Goal: Task Accomplishment & Management: Manage account settings

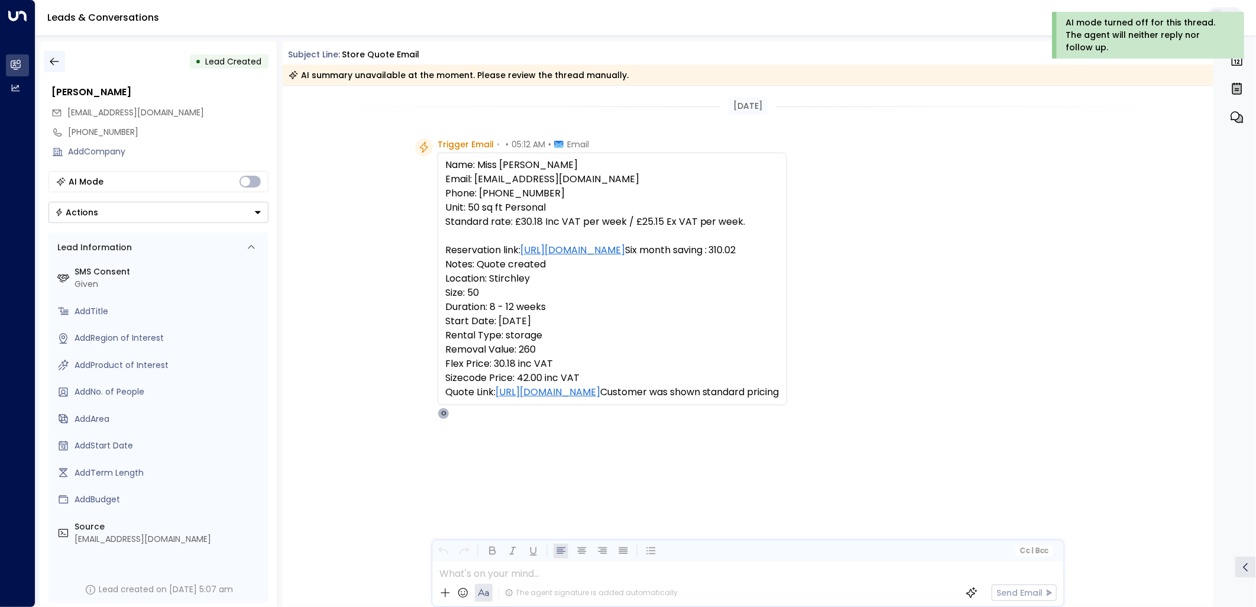
click at [50, 51] on button "button" at bounding box center [54, 61] width 21 height 21
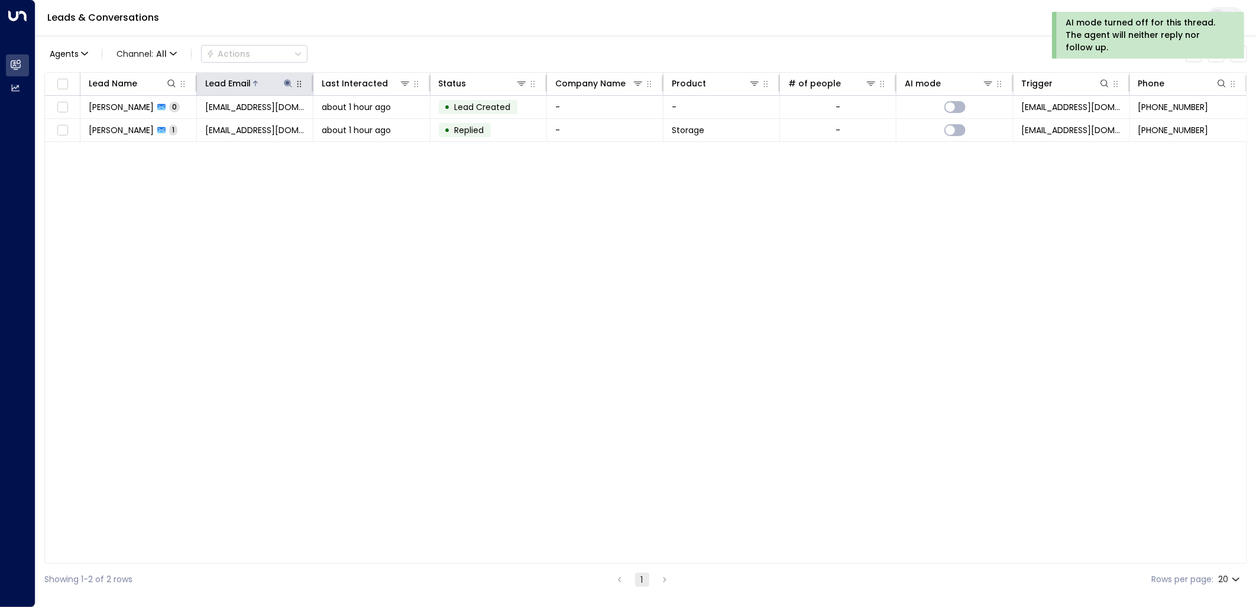
click at [290, 79] on icon at bounding box center [287, 83] width 9 height 9
click at [172, 86] on icon at bounding box center [171, 83] width 9 height 9
type input "*****"
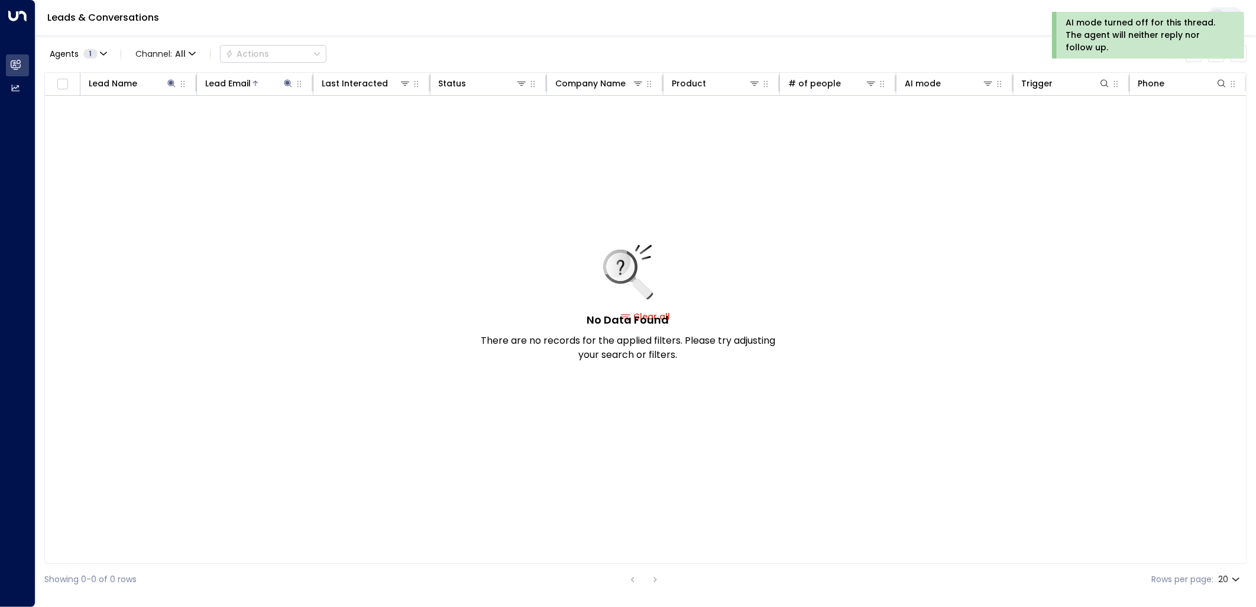
click at [466, 30] on div "Leads & Conversations" at bounding box center [645, 18] width 1221 height 36
click at [285, 80] on icon at bounding box center [289, 83] width 8 height 8
drag, startPoint x: 355, startPoint y: 129, endPoint x: 361, endPoint y: 127, distance: 6.9
click at [356, 129] on div "**********" at bounding box center [288, 126] width 163 height 17
click at [361, 127] on icon "button" at bounding box center [362, 126] width 8 height 8
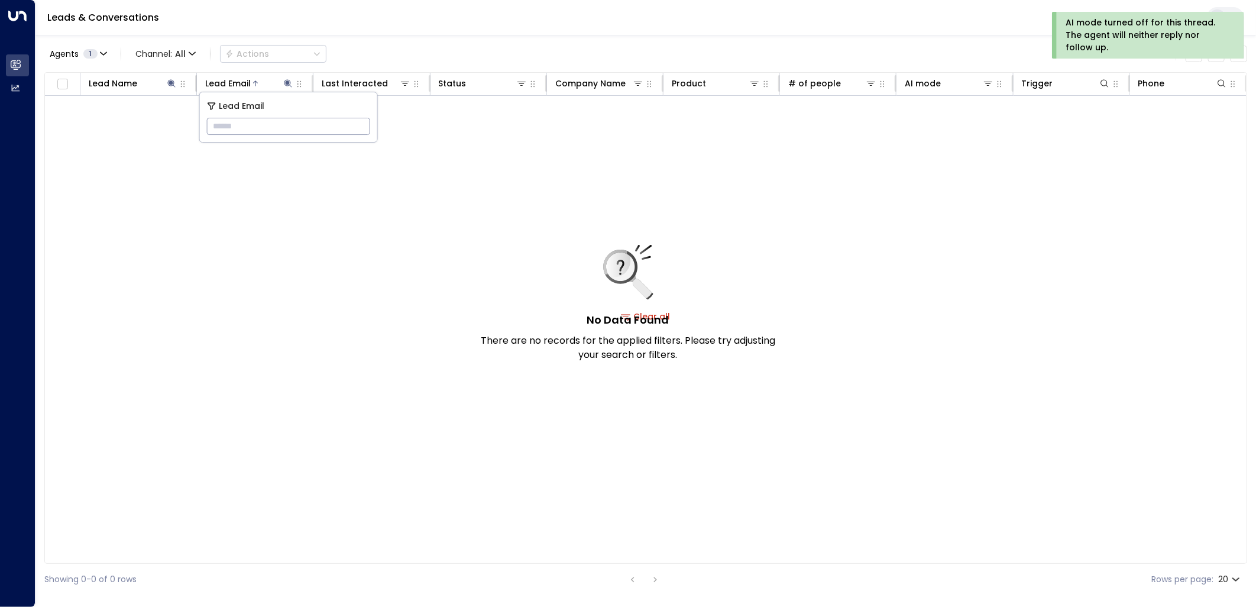
click at [395, 43] on div "Agents 1 Channel: All Actions Clear all" at bounding box center [645, 53] width 1203 height 25
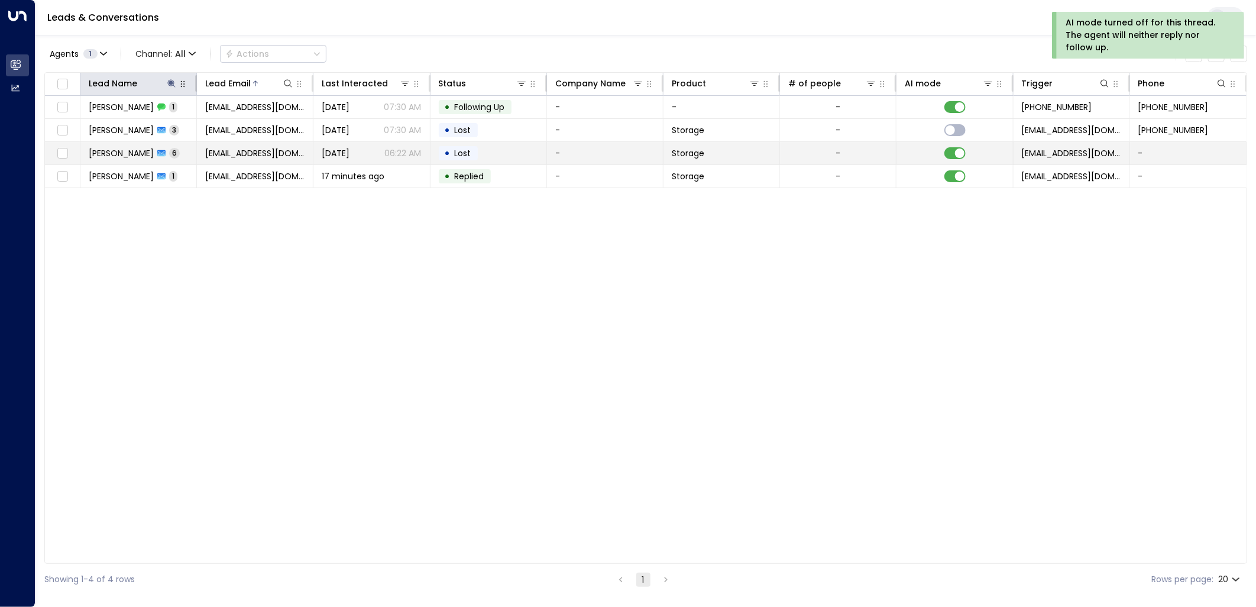
click at [471, 154] on span "Lost" at bounding box center [463, 153] width 25 height 12
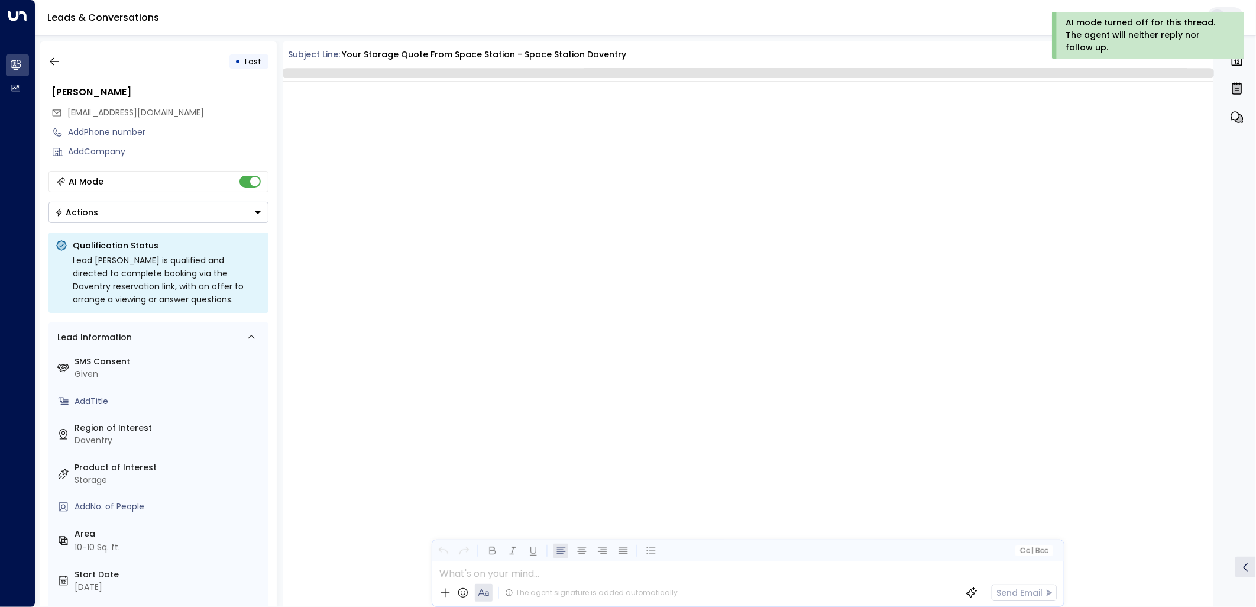
scroll to position [2467, 0]
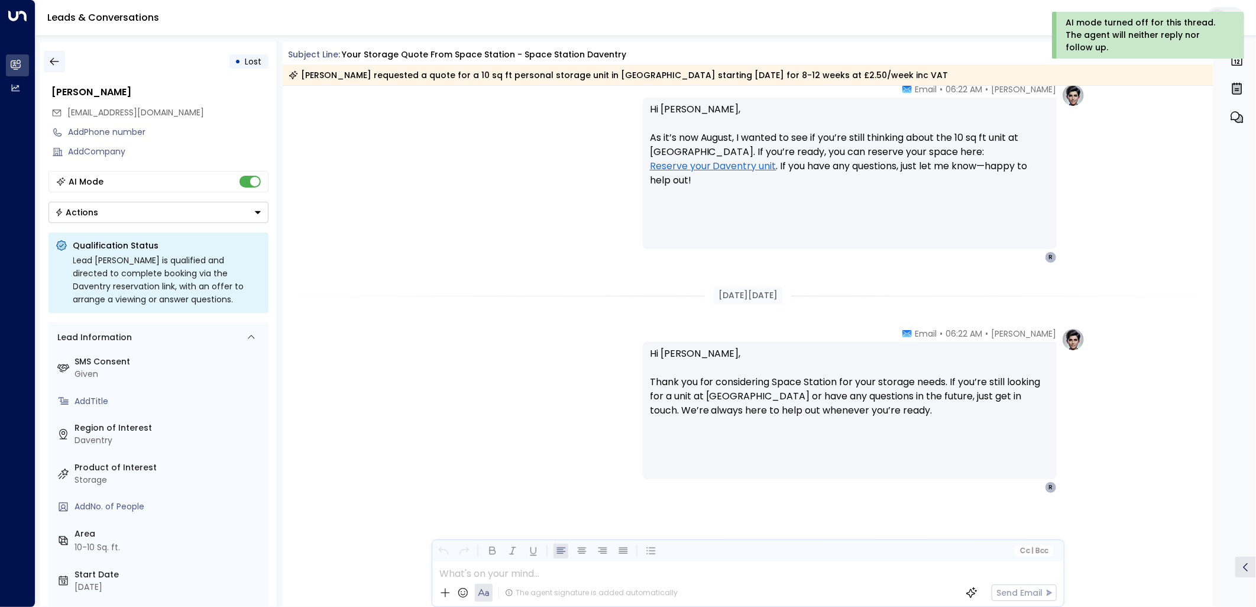
click at [52, 60] on icon "button" at bounding box center [55, 62] width 12 height 12
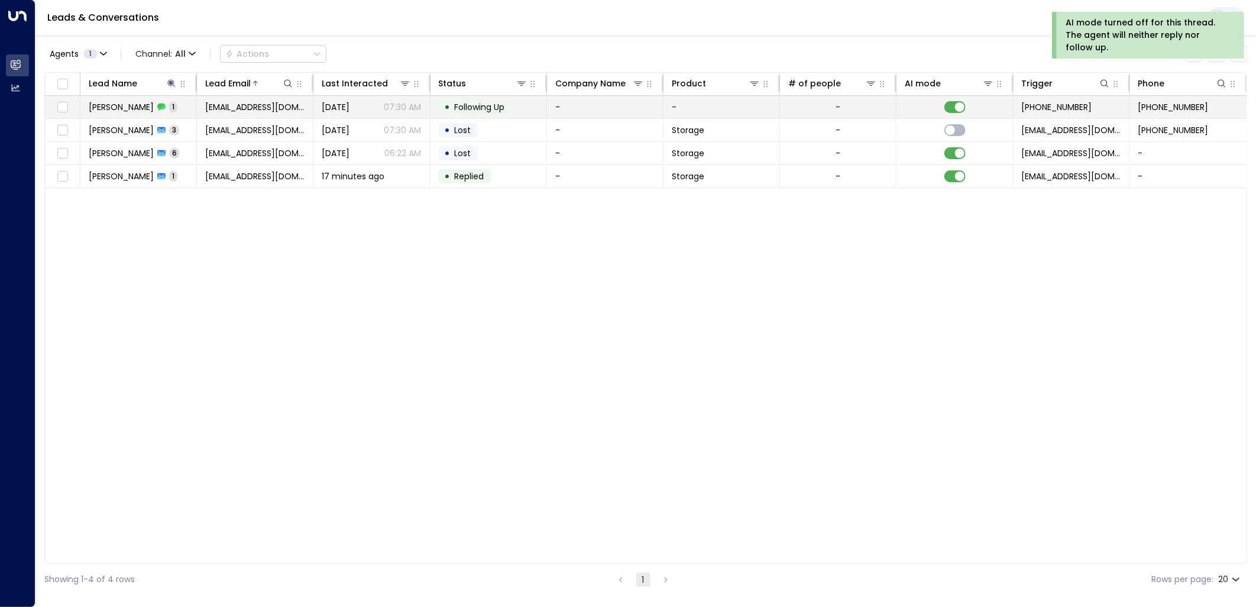
click at [350, 110] on span "[DATE]" at bounding box center [336, 107] width 28 height 12
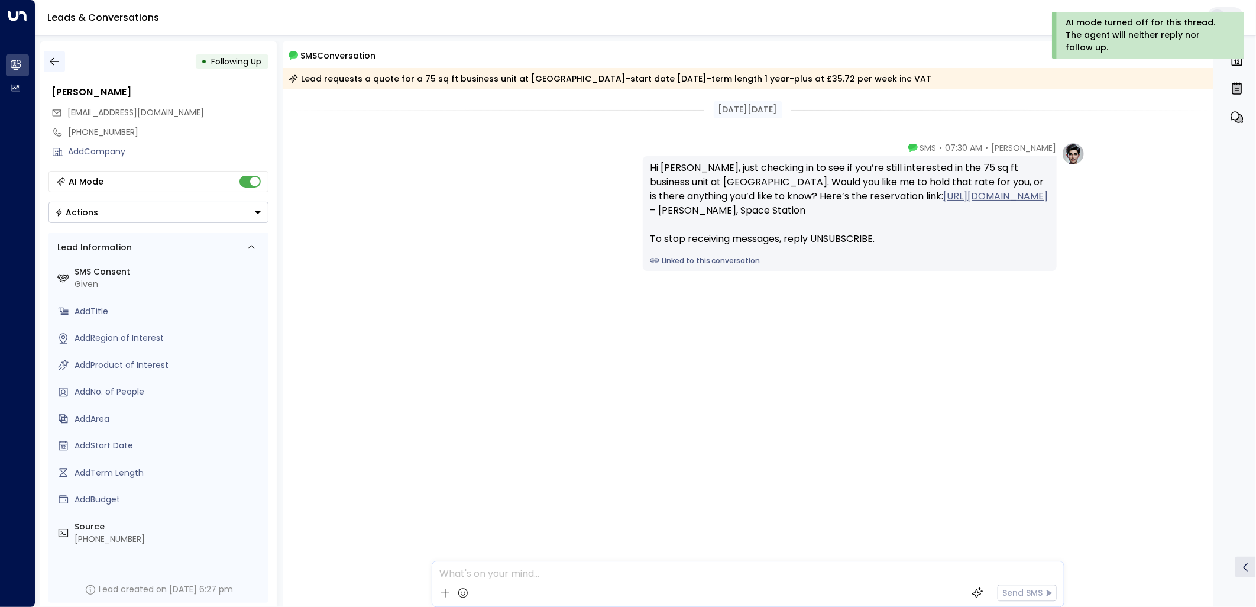
click at [60, 53] on button "button" at bounding box center [54, 61] width 21 height 21
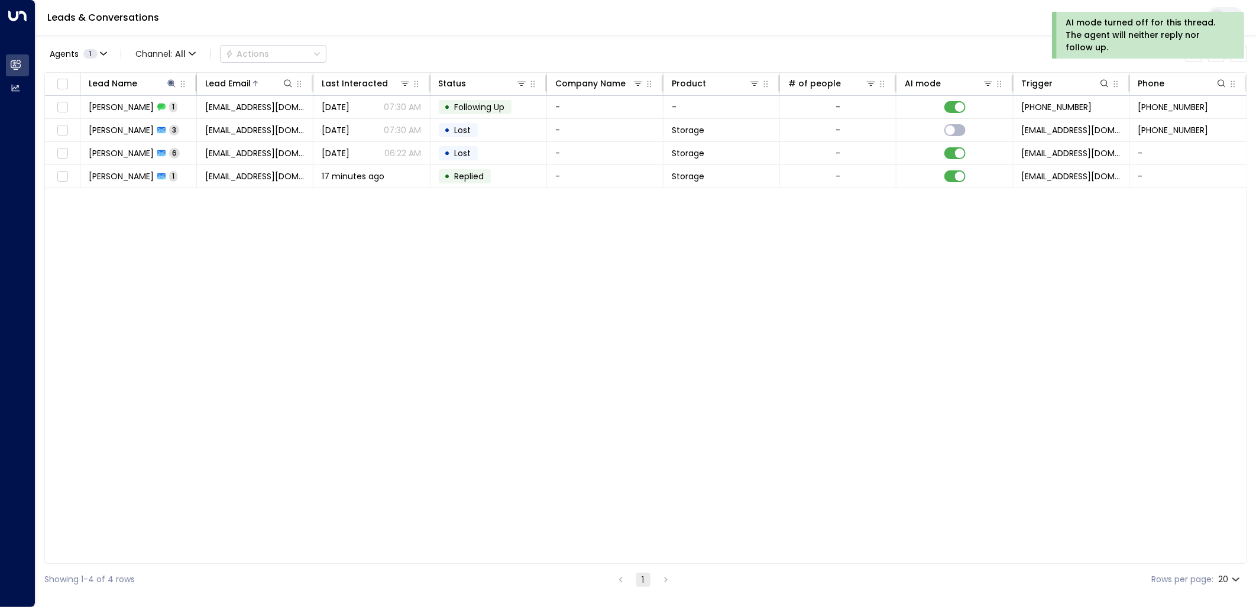
click at [493, 190] on div "Lead Name Lead Email Last Interacted Status Company Name Product # of people AI…" at bounding box center [645, 318] width 1203 height 492
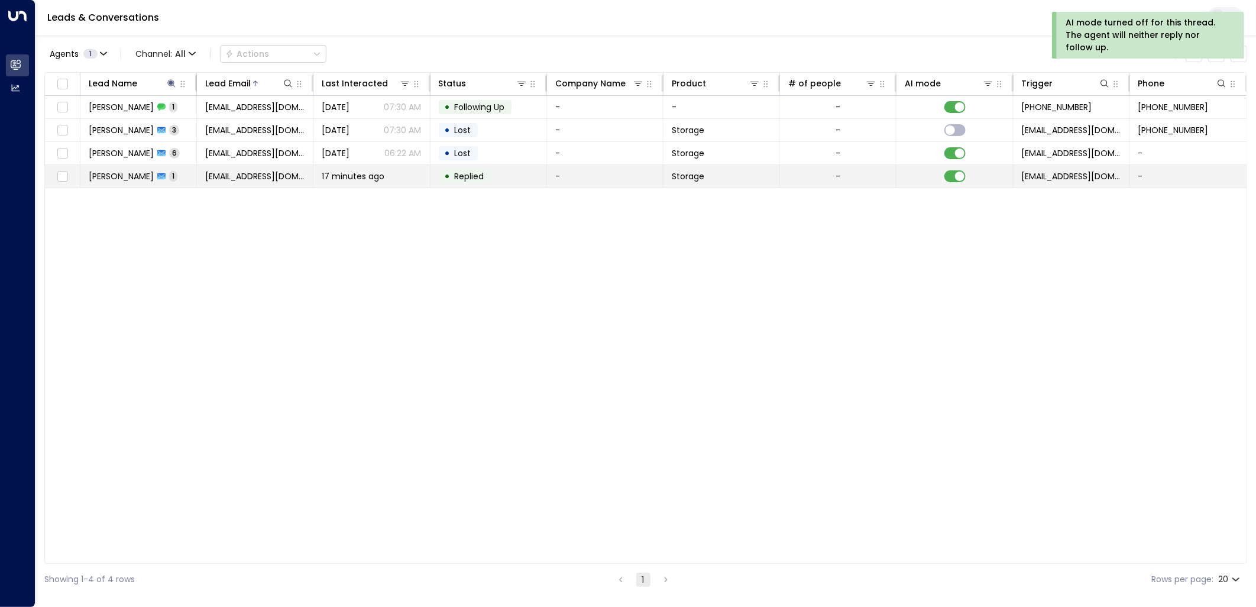
click at [497, 180] on td "• Replied" at bounding box center [489, 176] width 117 height 22
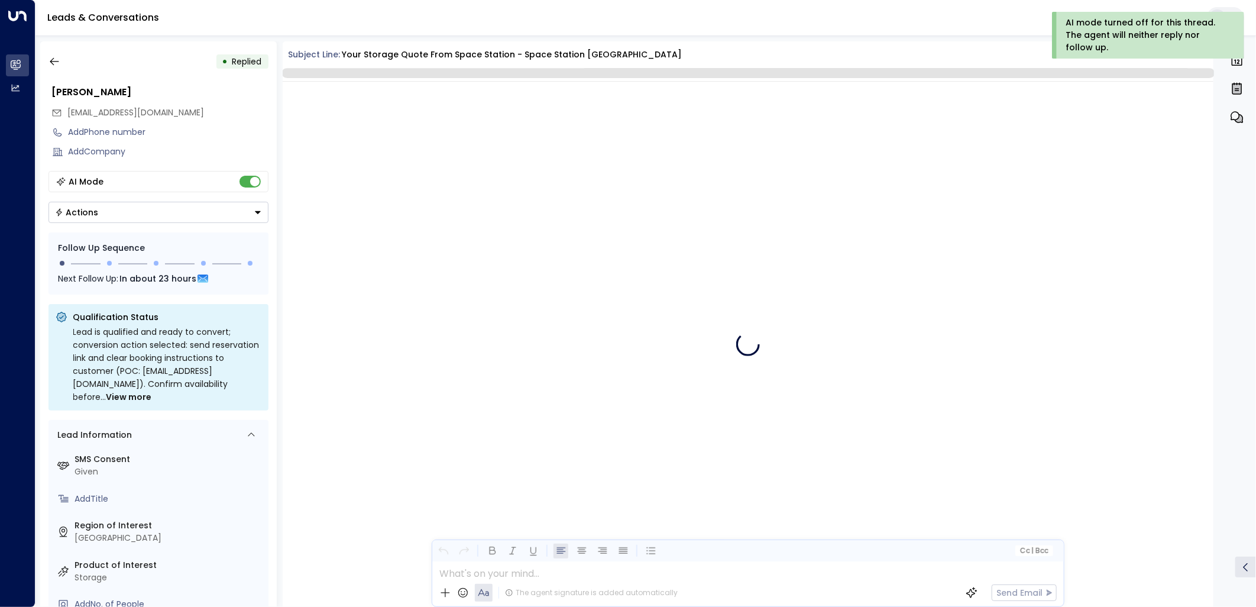
scroll to position [473, 0]
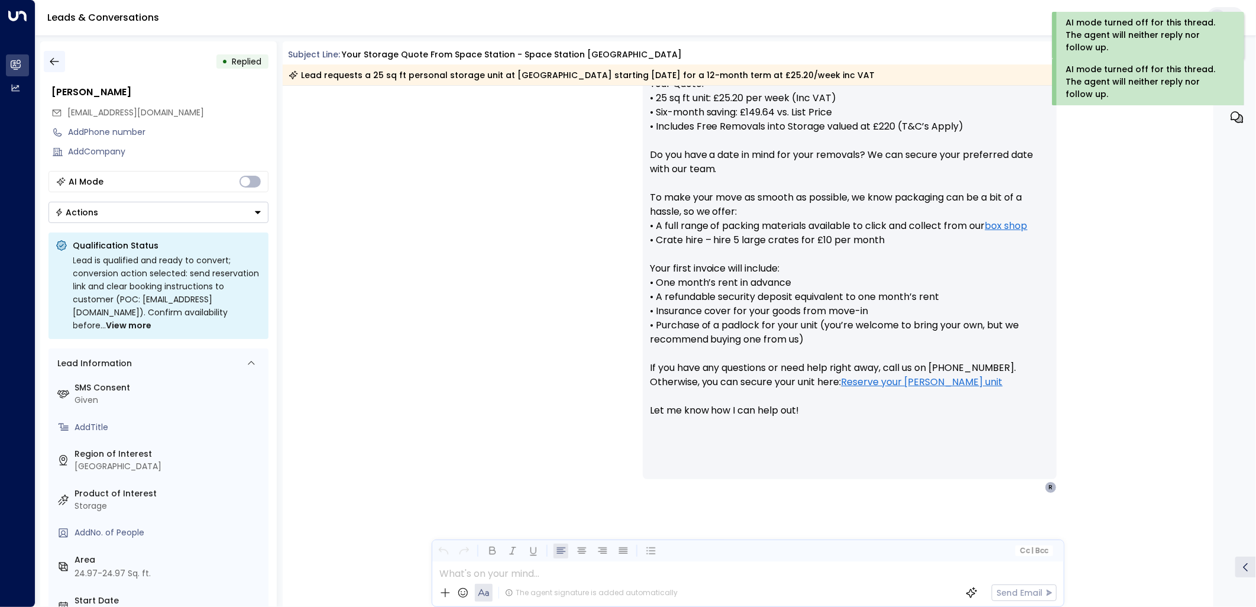
click at [60, 61] on button "button" at bounding box center [54, 61] width 21 height 21
